Goal: Information Seeking & Learning: Learn about a topic

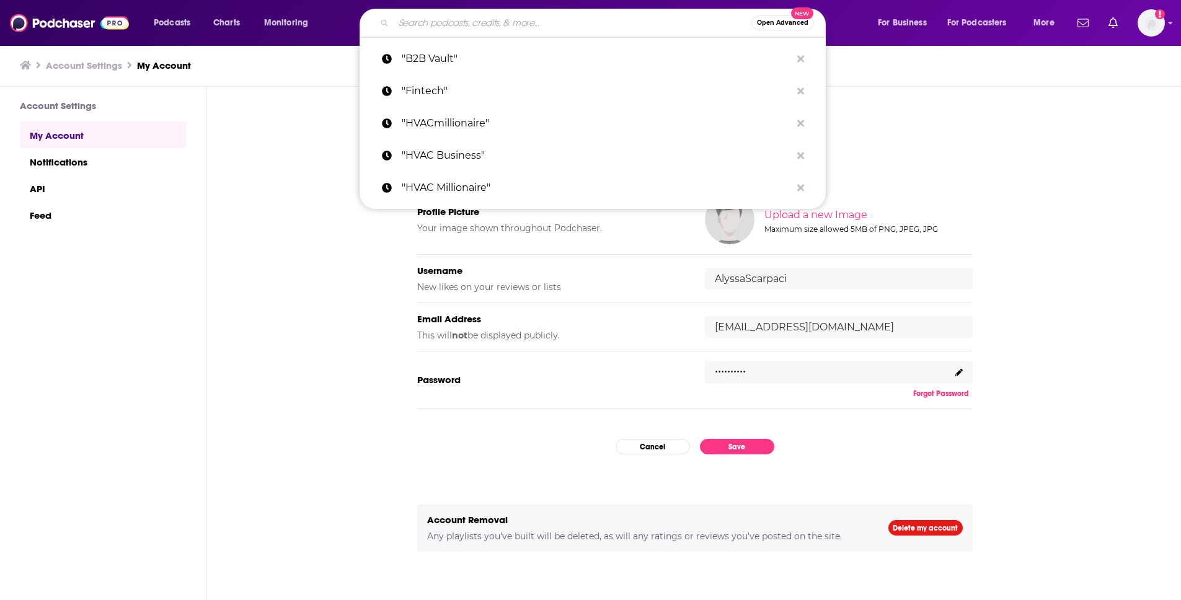
click at [634, 13] on input "Search podcasts, credits, & more..." at bounding box center [573, 23] width 358 height 20
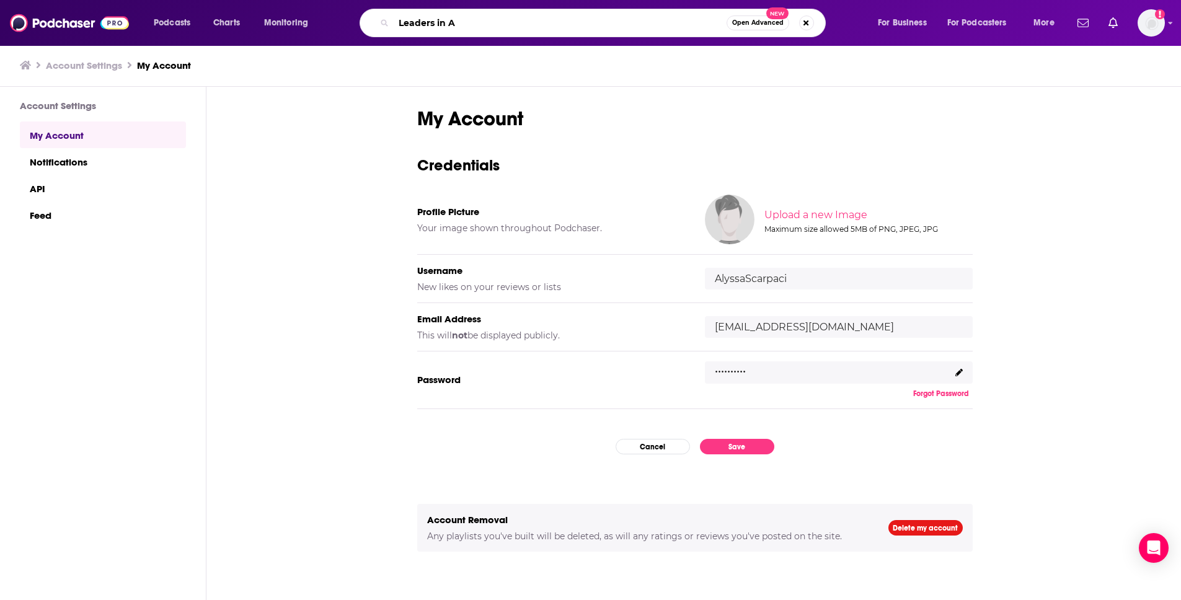
type input "Leaders in Ai"
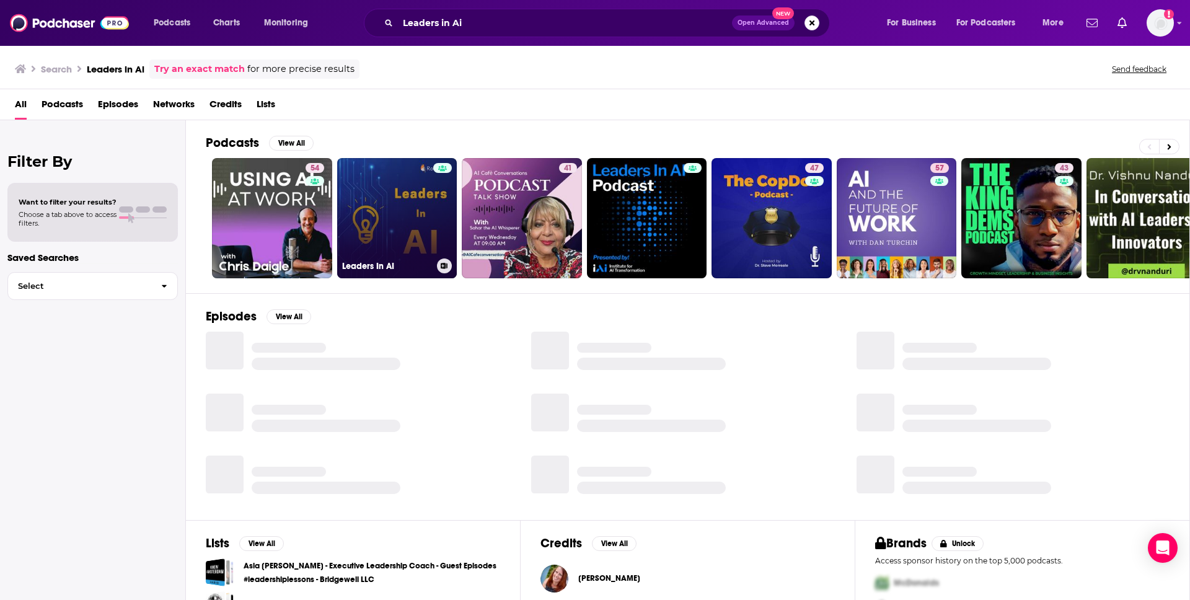
click at [417, 214] on link "Leaders In AI" at bounding box center [397, 218] width 120 height 120
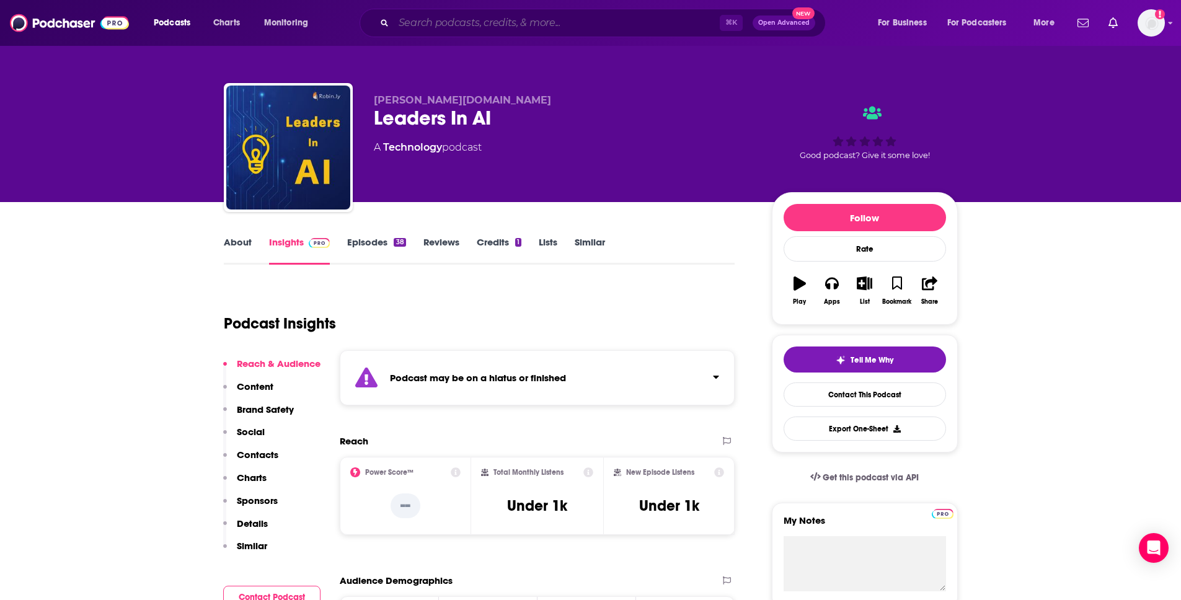
click at [422, 22] on input "Search podcasts, credits, & more..." at bounding box center [557, 23] width 326 height 20
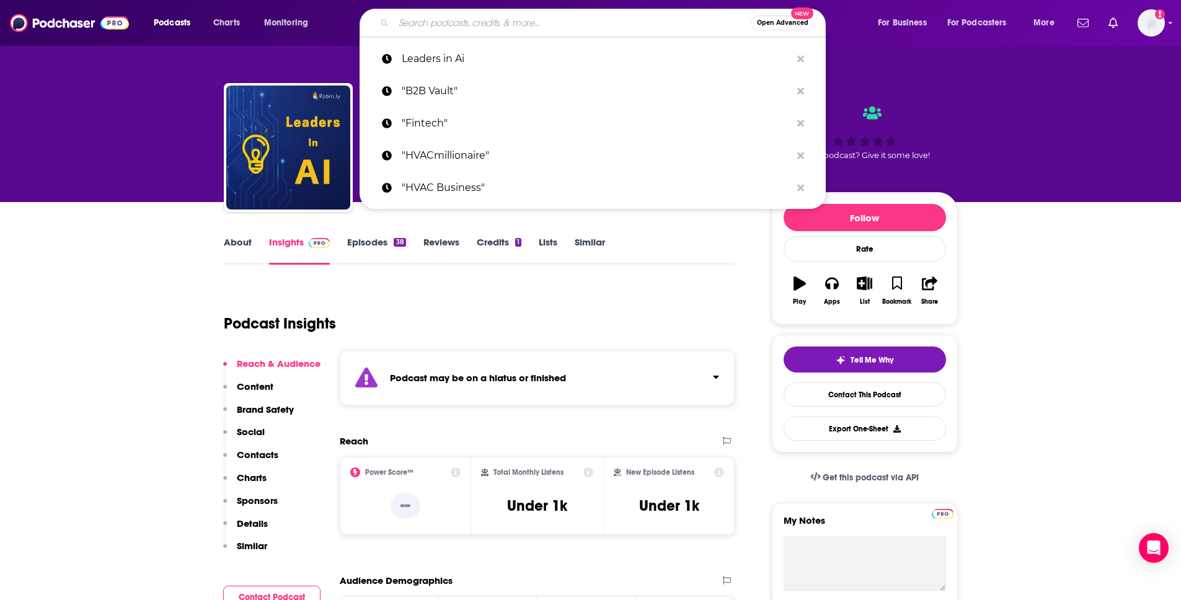
paste input "Leaders in AI – A Rare Executives Podcast"
type input "Leaders in AI – A Rare Executives Podcast"
